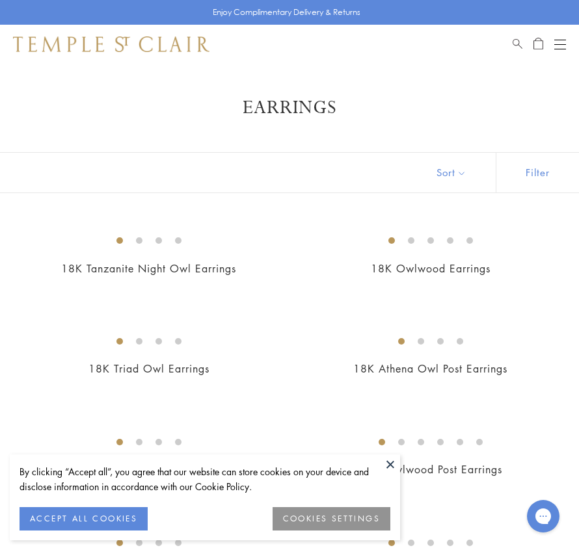
click at [386, 460] on button at bounding box center [390, 465] width 20 height 20
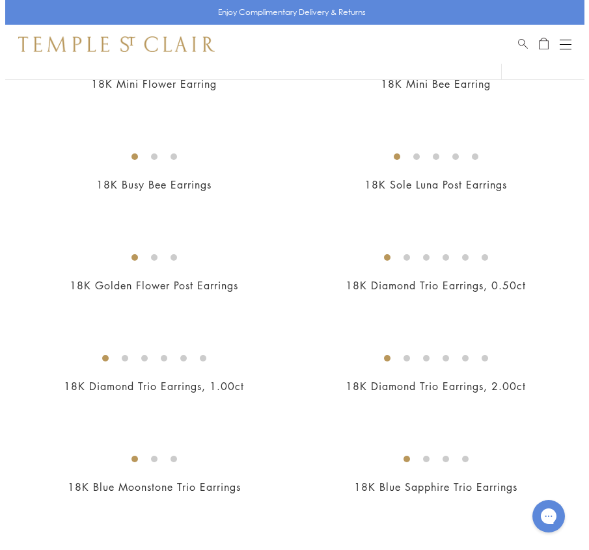
scroll to position [733, 0]
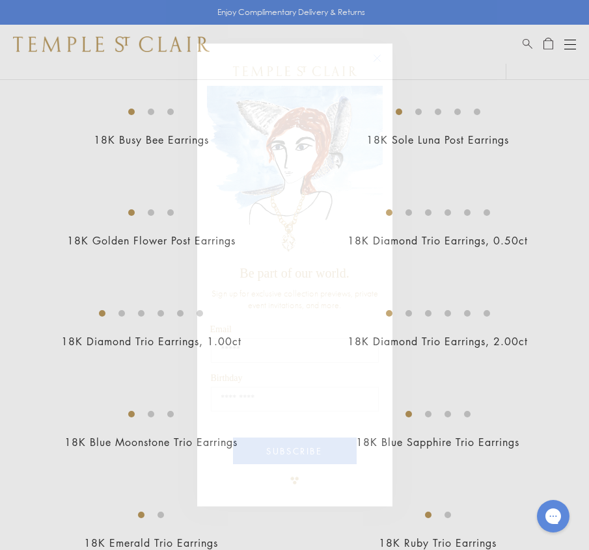
click at [377, 59] on circle "Close dialog" at bounding box center [377, 59] width 16 height 16
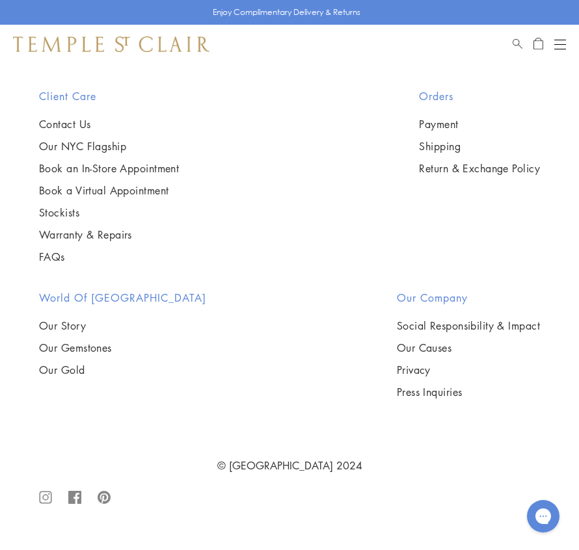
scroll to position [9052, 0]
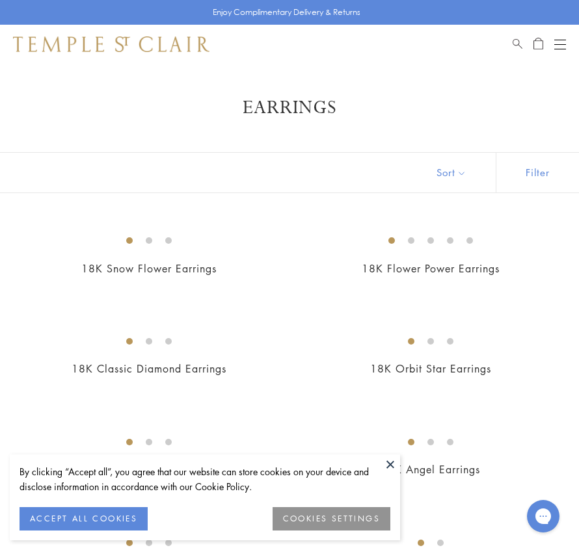
click at [379, 460] on div "By clicking “Accept all”, you agree that our website can store cookies on your …" at bounding box center [205, 498] width 390 height 86
click at [388, 460] on button at bounding box center [390, 465] width 20 height 20
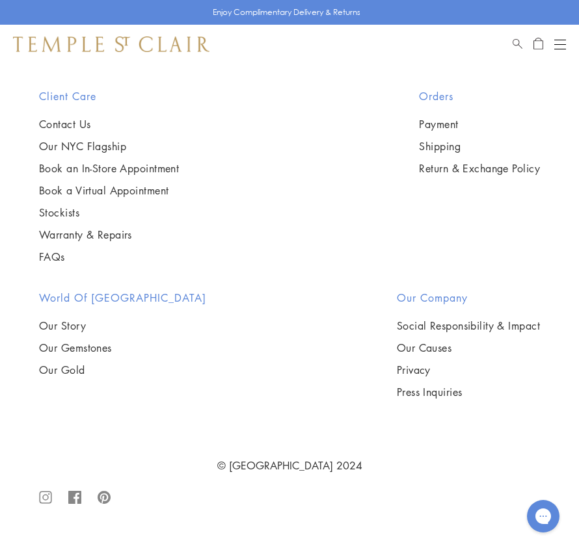
scroll to position [8463, 0]
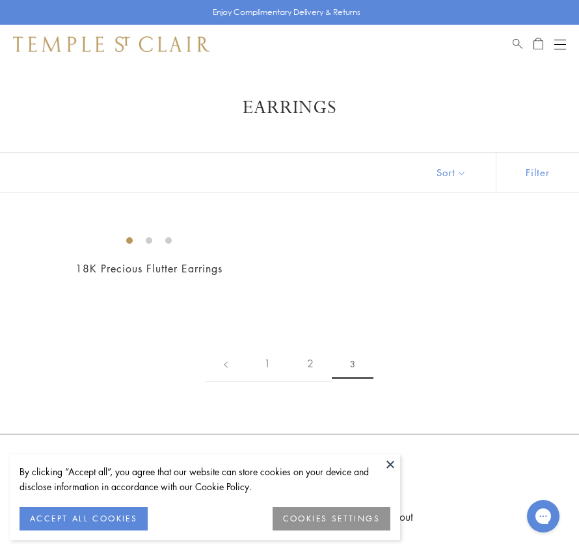
click at [388, 462] on button at bounding box center [390, 465] width 20 height 20
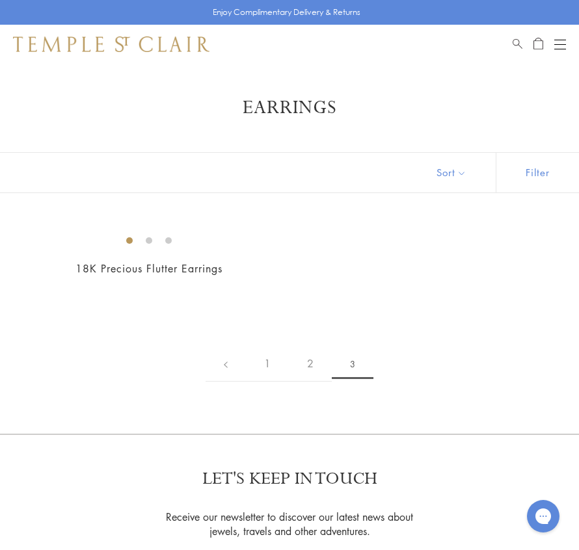
scroll to position [425, 0]
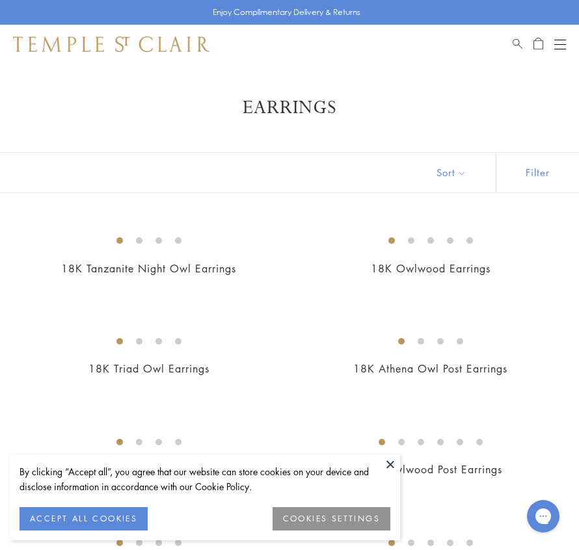
click at [391, 461] on button at bounding box center [390, 465] width 20 height 20
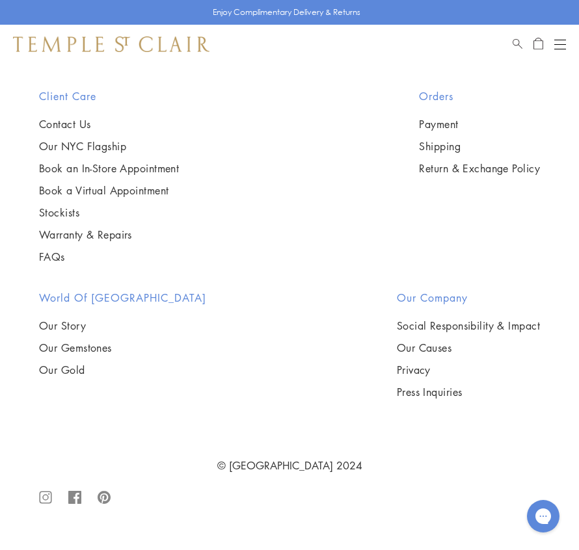
scroll to position [5702, 0]
click at [0, 0] on img at bounding box center [0, 0] width 0 height 0
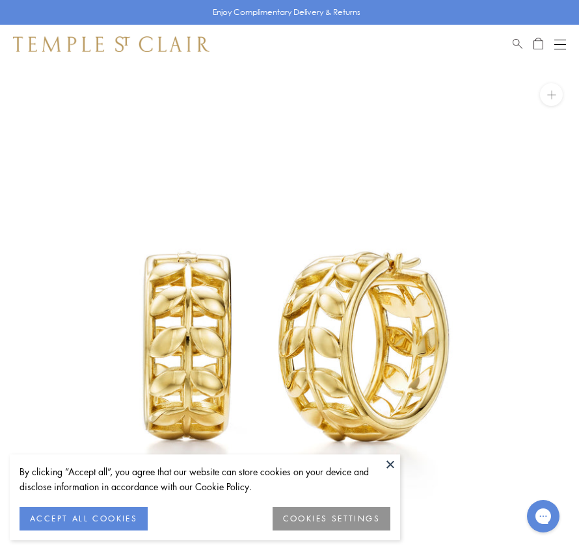
click at [390, 460] on button at bounding box center [390, 465] width 20 height 20
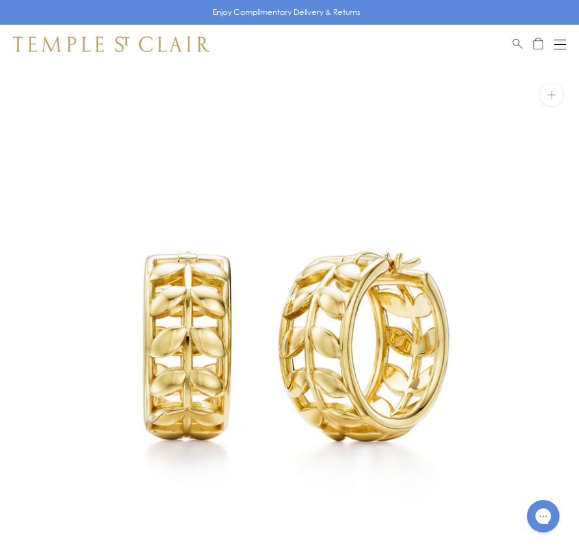
click at [256, 332] on img at bounding box center [289, 353] width 579 height 579
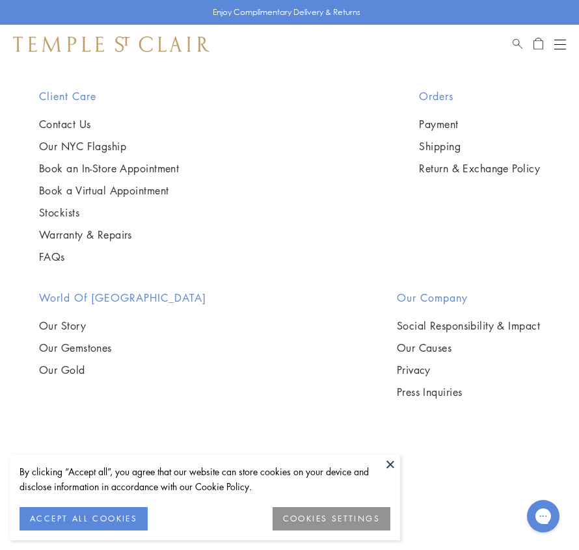
click at [392, 468] on button at bounding box center [390, 465] width 20 height 20
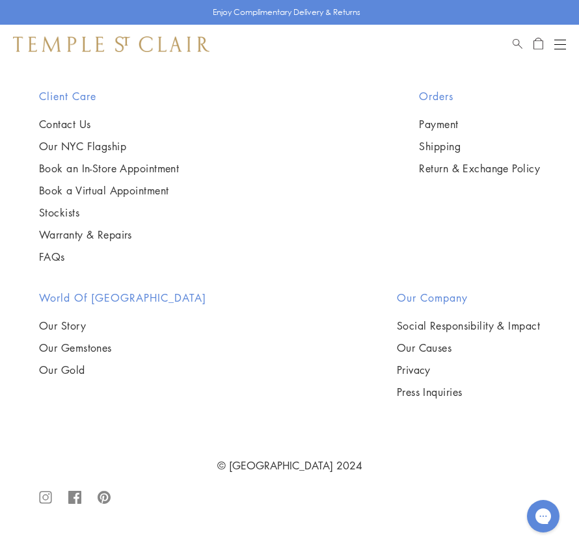
scroll to position [6023, 0]
click at [0, 0] on img at bounding box center [0, 0] width 0 height 0
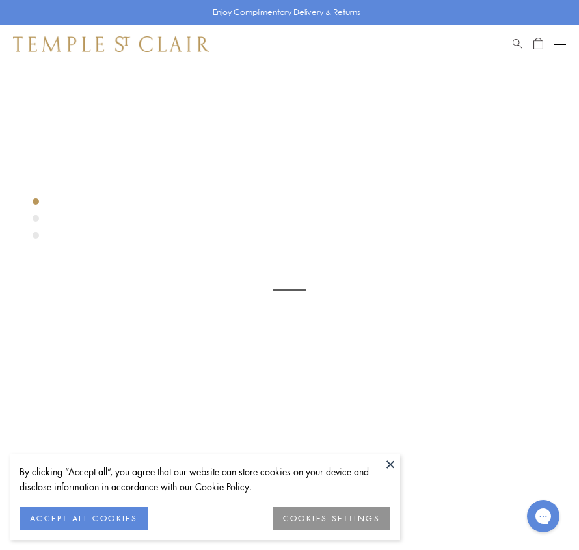
scroll to position [64, 0]
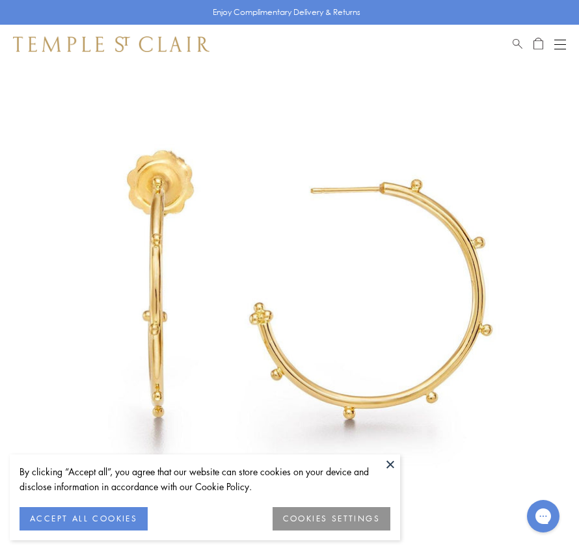
click at [391, 461] on button at bounding box center [390, 465] width 20 height 20
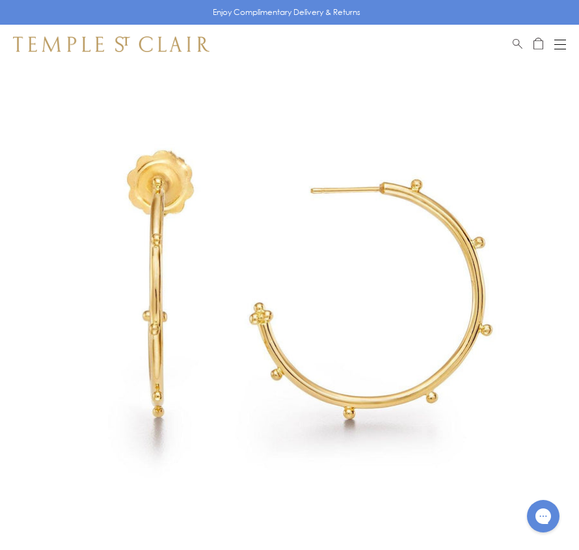
click at [390, 326] on img at bounding box center [289, 289] width 579 height 579
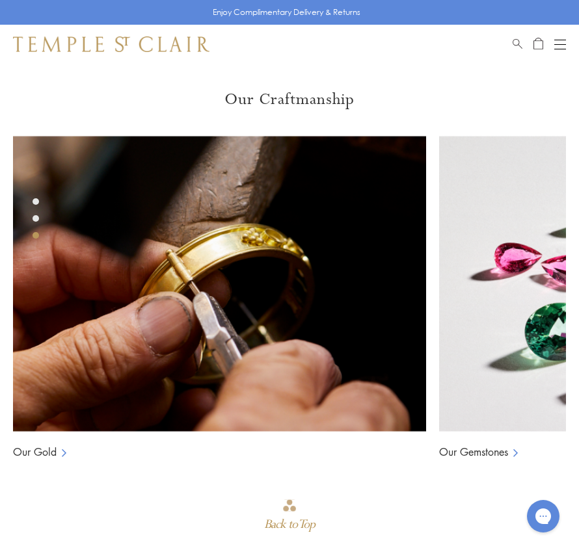
scroll to position [1477, 0]
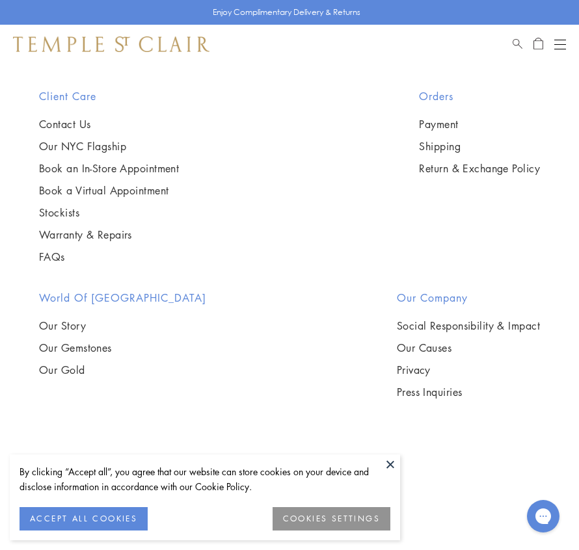
click at [0, 0] on img at bounding box center [0, 0] width 0 height 0
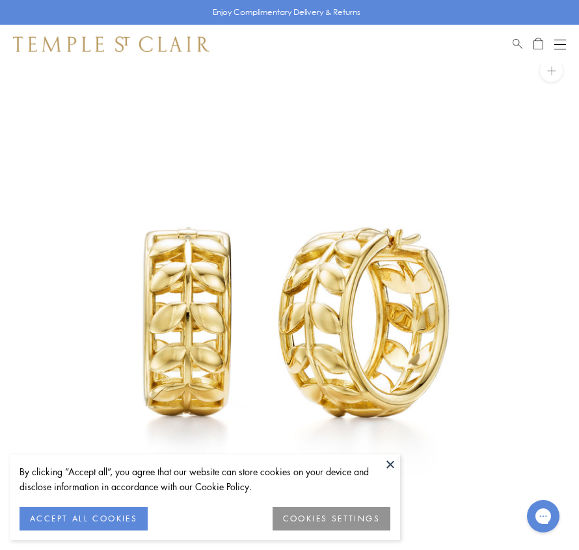
scroll to position [18, 0]
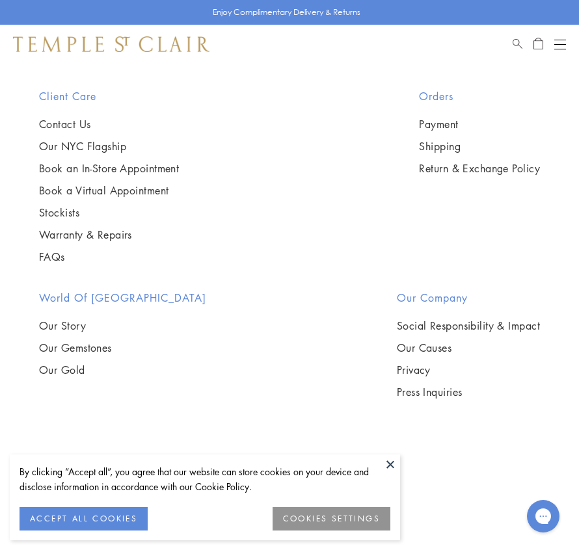
click at [390, 460] on button at bounding box center [390, 465] width 20 height 20
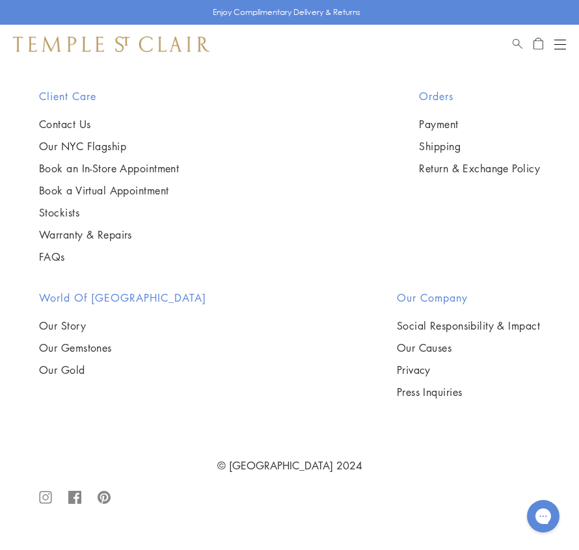
scroll to position [8874, 0]
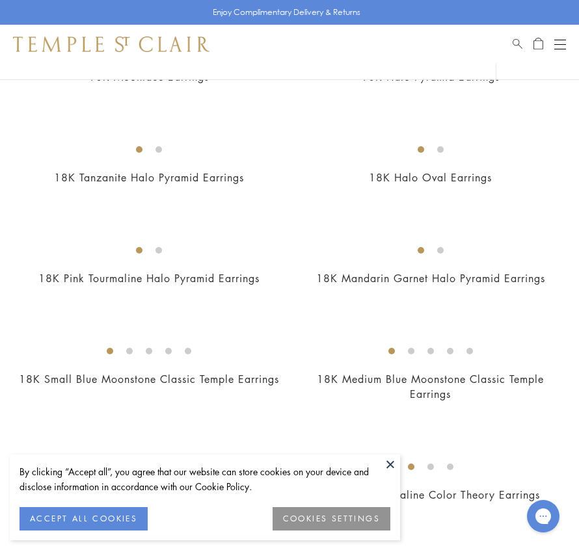
scroll to position [832, 0]
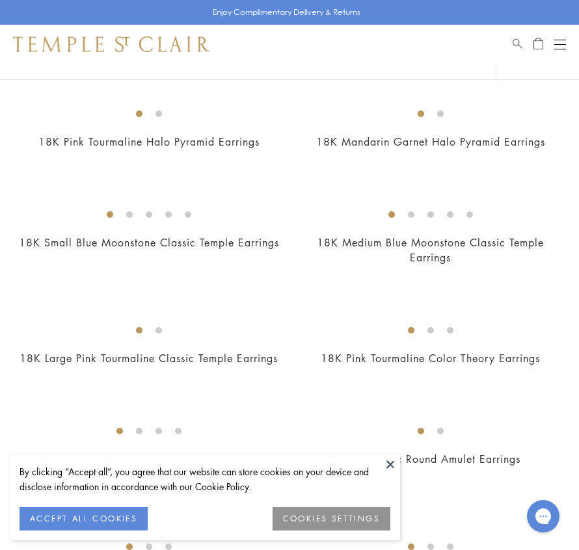
click at [0, 0] on img at bounding box center [0, 0] width 0 height 0
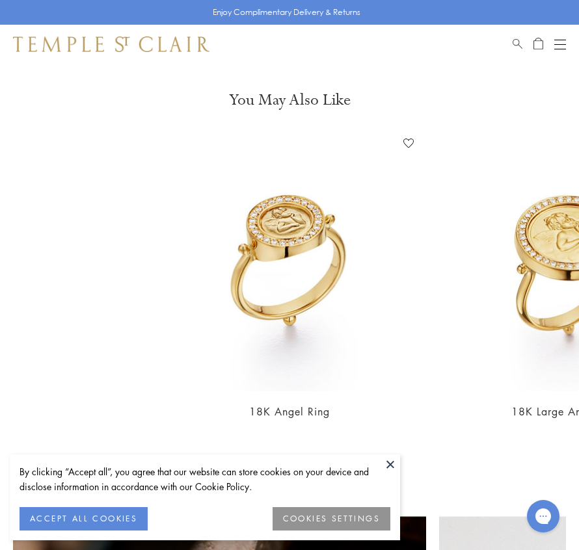
scroll to position [1028, 0]
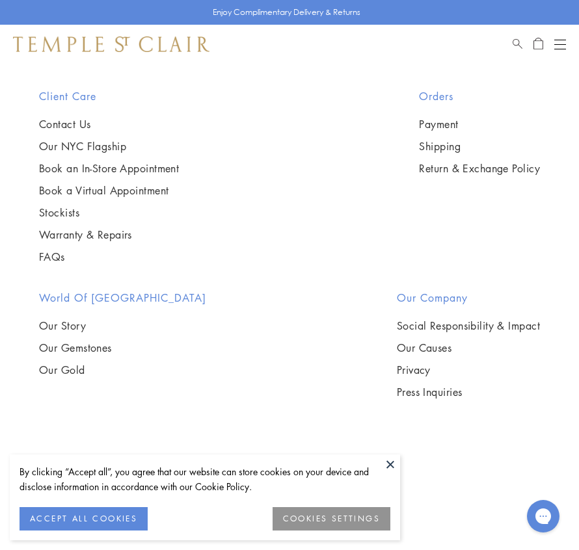
scroll to position [8531, 0]
